Goal: Use online tool/utility: Utilize a website feature to perform a specific function

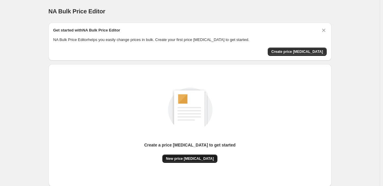
click at [189, 158] on span "New price [MEDICAL_DATA]" at bounding box center [190, 159] width 48 height 5
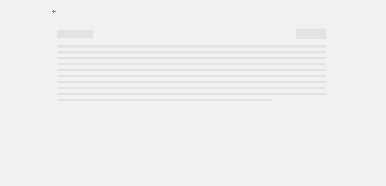
select select "percentage"
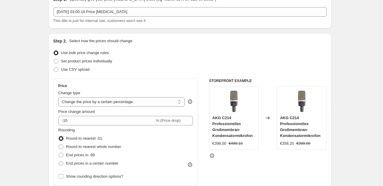
scroll to position [60, 0]
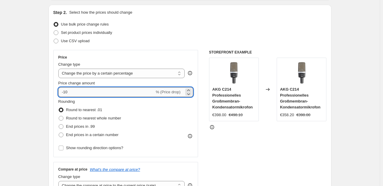
click at [95, 93] on input "-10" at bounding box center [106, 93] width 96 height 10
type input "-1"
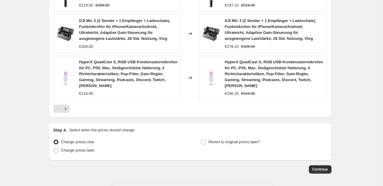
scroll to position [454, 0]
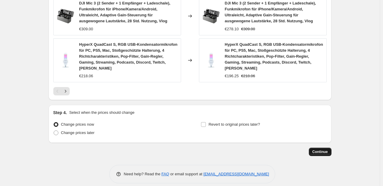
type input "-35"
click at [326, 150] on span "Continue" at bounding box center [319, 152] width 15 height 5
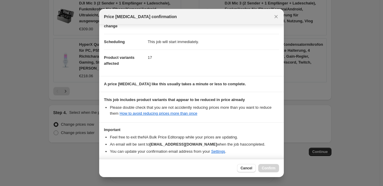
scroll to position [64, 0]
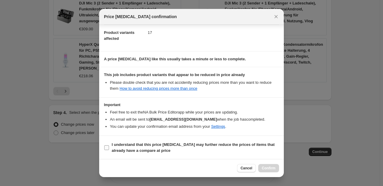
click at [106, 146] on input "I understand that this price [MEDICAL_DATA] may further reduce the prices of it…" at bounding box center [106, 148] width 5 height 5
checkbox input "true"
click at [266, 167] on span "Confirm" at bounding box center [269, 168] width 14 height 5
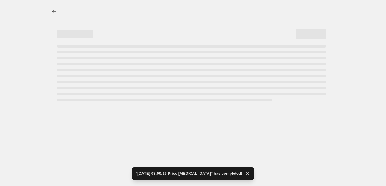
select select "percentage"
